Goal: Task Accomplishment & Management: Manage account settings

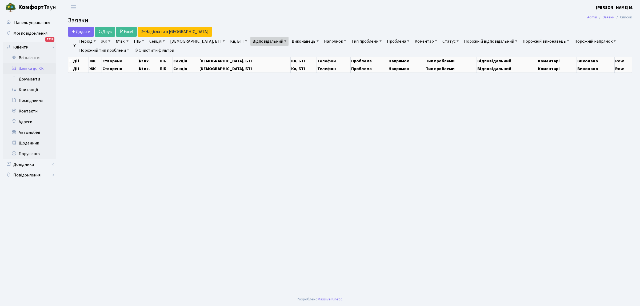
select select "25"
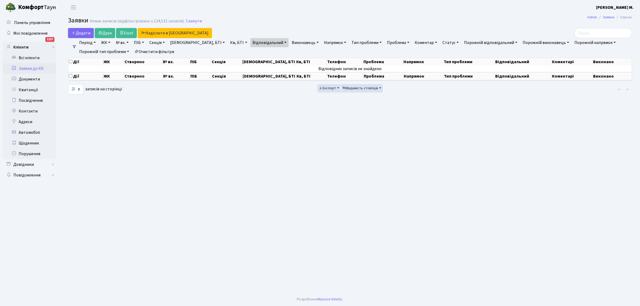
click at [44, 68] on link "Заявки до КК" at bounding box center [29, 68] width 53 height 11
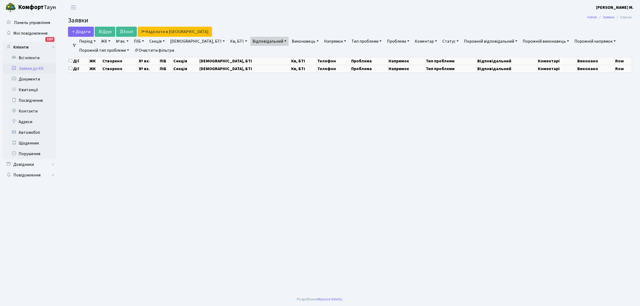
select select "25"
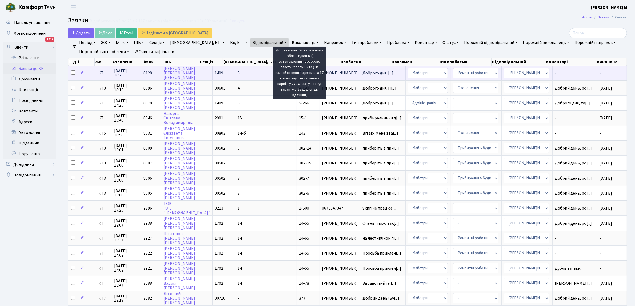
click at [362, 74] on span "Доброго дня .[...]" at bounding box center [377, 73] width 31 height 6
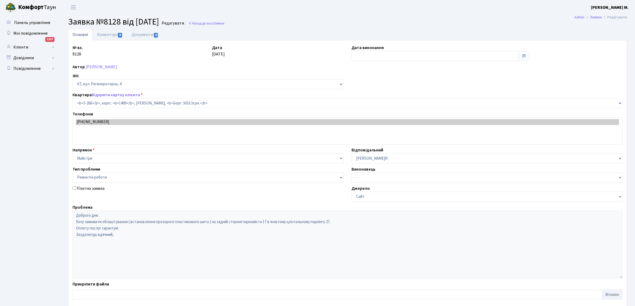
select select "2277"
select select "62"
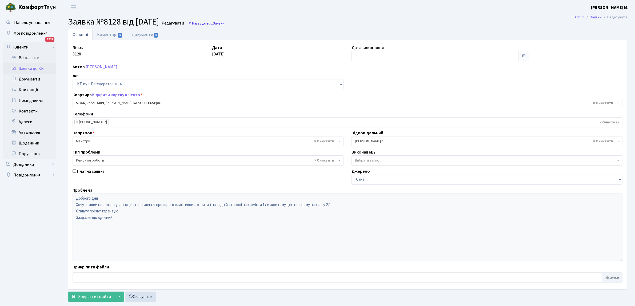
click at [212, 23] on link "Назад до всіх Заявки" at bounding box center [206, 23] width 36 height 5
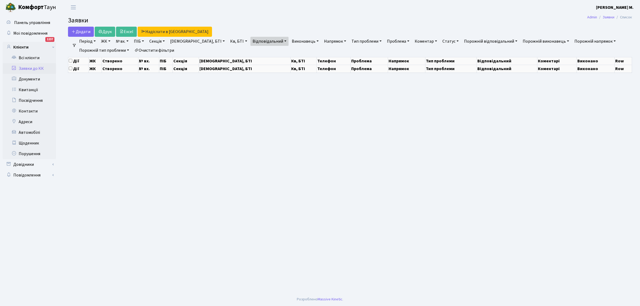
select select "25"
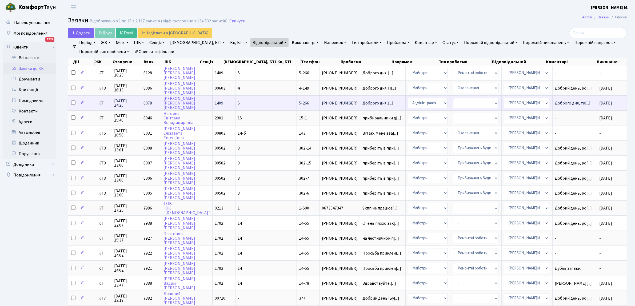
click at [299, 103] on span "5-266" at bounding box center [304, 103] width 10 height 6
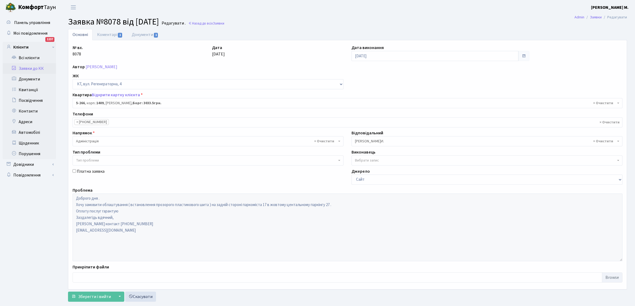
select select "2277"
click at [154, 34] on span "1" at bounding box center [156, 35] width 4 height 5
select select "25"
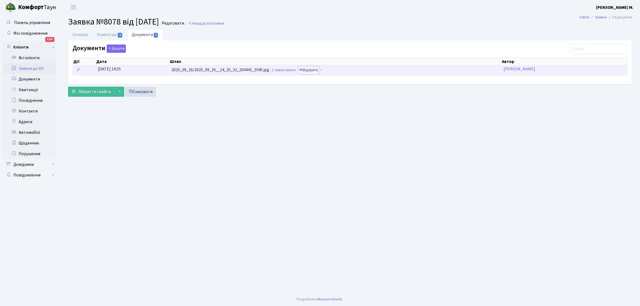
click at [314, 70] on link "Відкрити" at bounding box center [308, 70] width 21 height 8
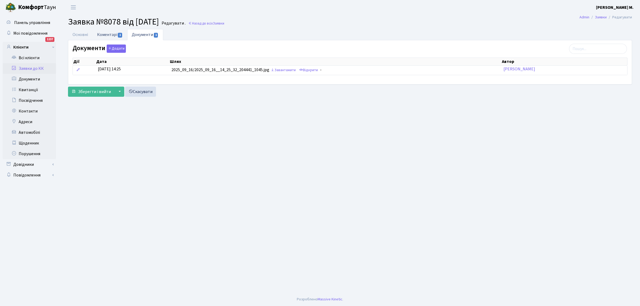
click at [115, 34] on link "Коментарі 1" at bounding box center [110, 34] width 35 height 11
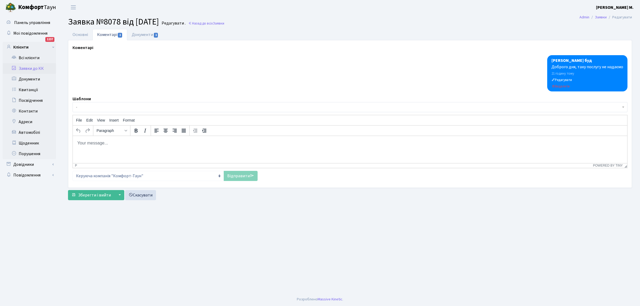
click at [115, 34] on link "Коментарі 1" at bounding box center [110, 34] width 35 height 11
click at [121, 35] on span "1" at bounding box center [120, 35] width 4 height 5
click at [214, 23] on link "Назад до всіх Заявки" at bounding box center [206, 23] width 36 height 5
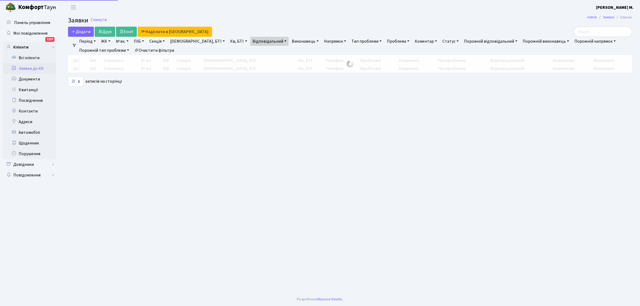
select select "25"
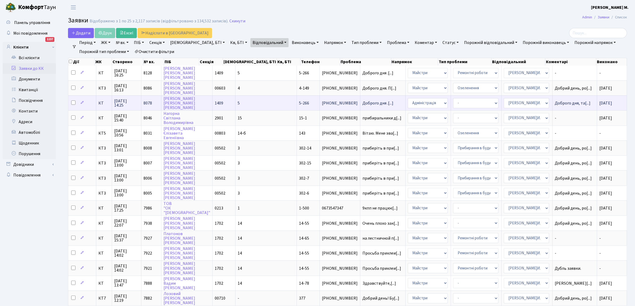
click at [199, 100] on td "[PERSON_NAME]" at bounding box center [186, 102] width 51 height 15
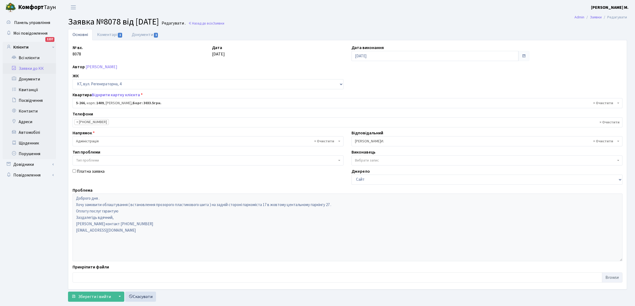
select select "2277"
click at [218, 22] on link "Назад до всіх Заявки" at bounding box center [206, 23] width 36 height 5
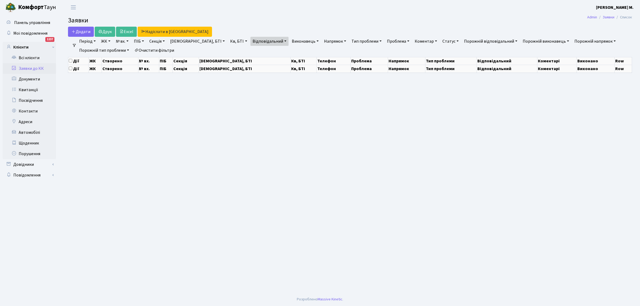
select select "25"
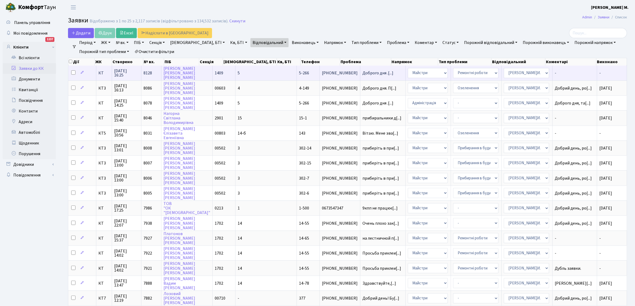
click at [216, 72] on span "1409" at bounding box center [219, 73] width 9 height 6
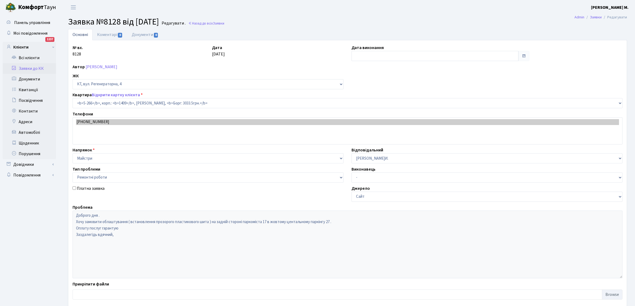
select select "2277"
select select "62"
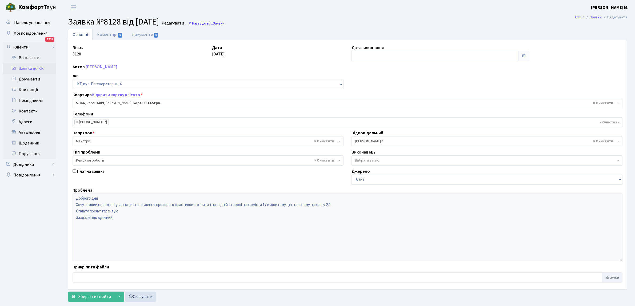
click at [224, 24] on span "Заявки" at bounding box center [218, 23] width 11 height 5
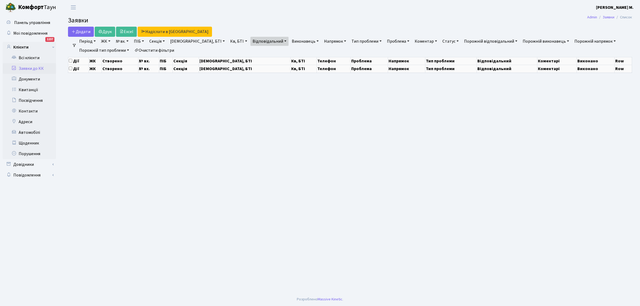
select select "25"
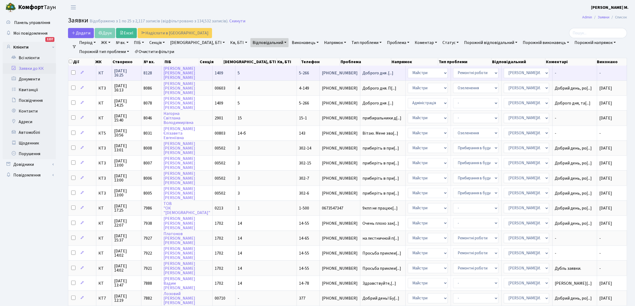
click at [322, 71] on span "[PHONE_NUMBER]" at bounding box center [340, 73] width 36 height 4
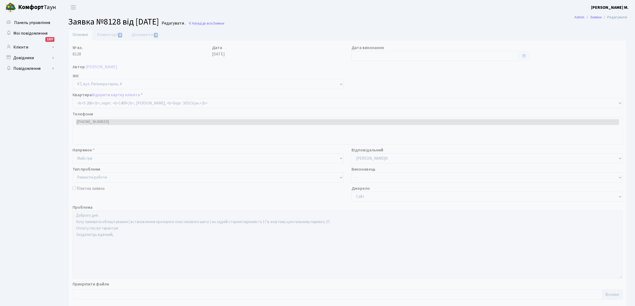
select select "2277"
select select "62"
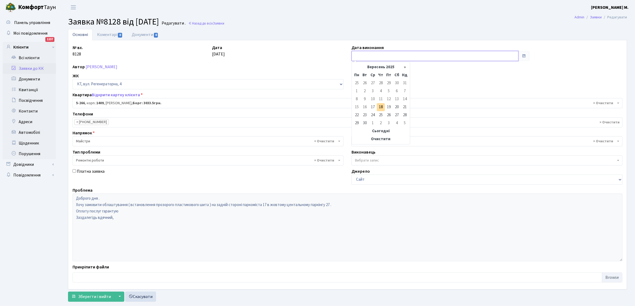
click at [369, 55] on input "text" at bounding box center [435, 56] width 167 height 10
click at [380, 107] on td "18" at bounding box center [381, 107] width 8 height 8
type input "[DATE]"
drag, startPoint x: 84, startPoint y: 296, endPoint x: 87, endPoint y: 291, distance: 5.4
click at [84, 295] on span "Зберегти і вийти" at bounding box center [94, 297] width 33 height 6
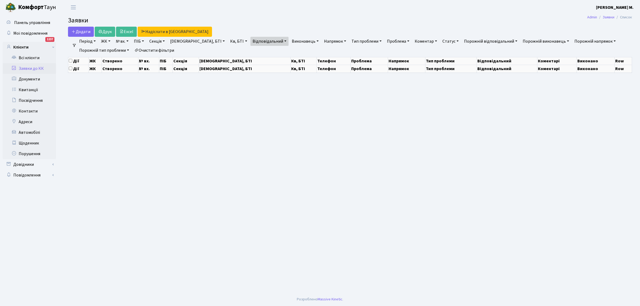
select select "25"
